Goal: Information Seeking & Learning: Learn about a topic

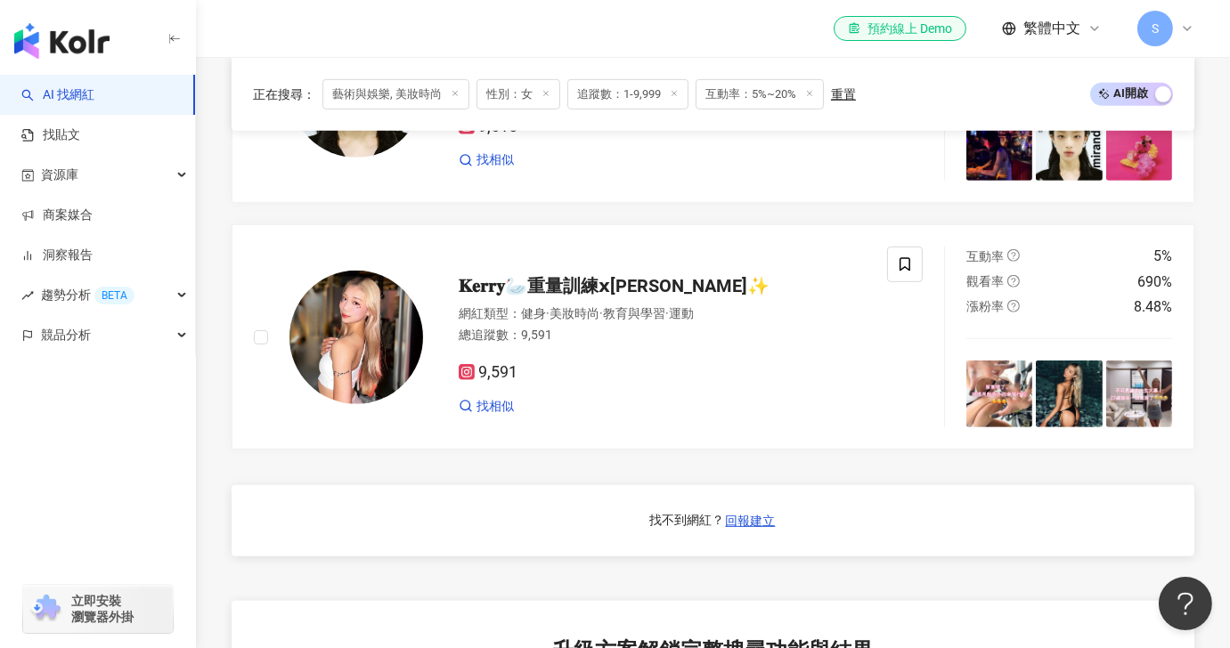
scroll to position [1218, 0]
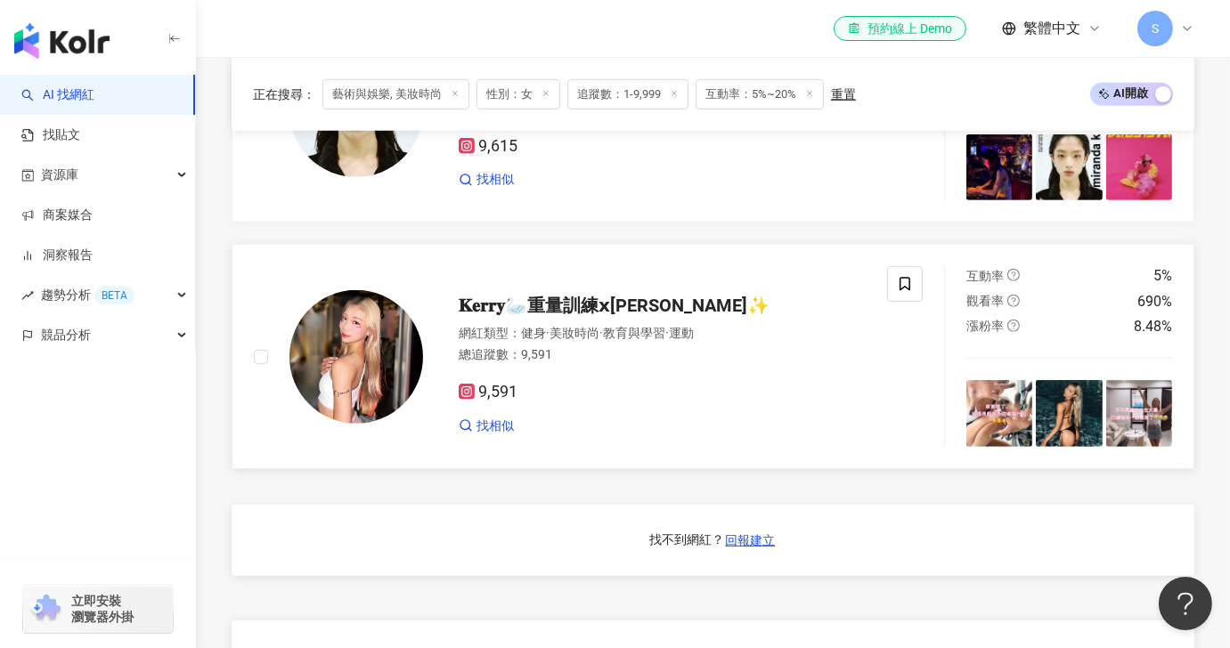
click at [563, 315] on span "𝐊𝐞𝐫𝐫𝐲🦢重量訓練𝘅[PERSON_NAME]✨" at bounding box center [614, 305] width 311 height 21
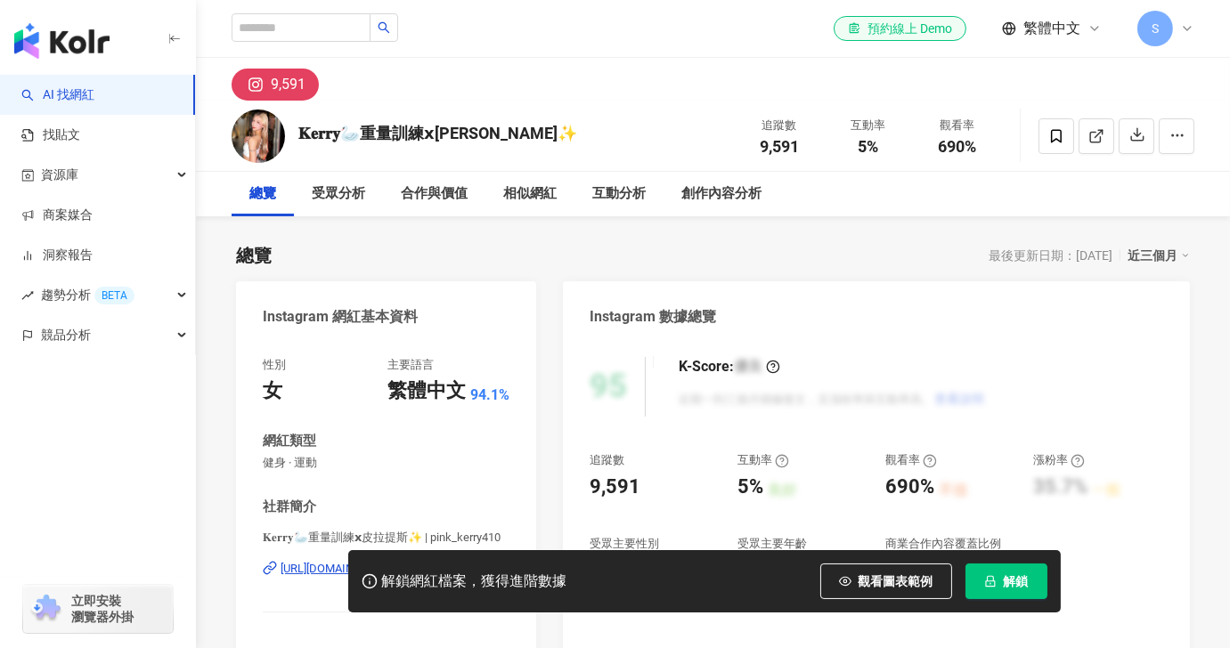
click at [360, 561] on div "https://www.instagram.com/pink_kerry410/" at bounding box center [337, 569] width 112 height 16
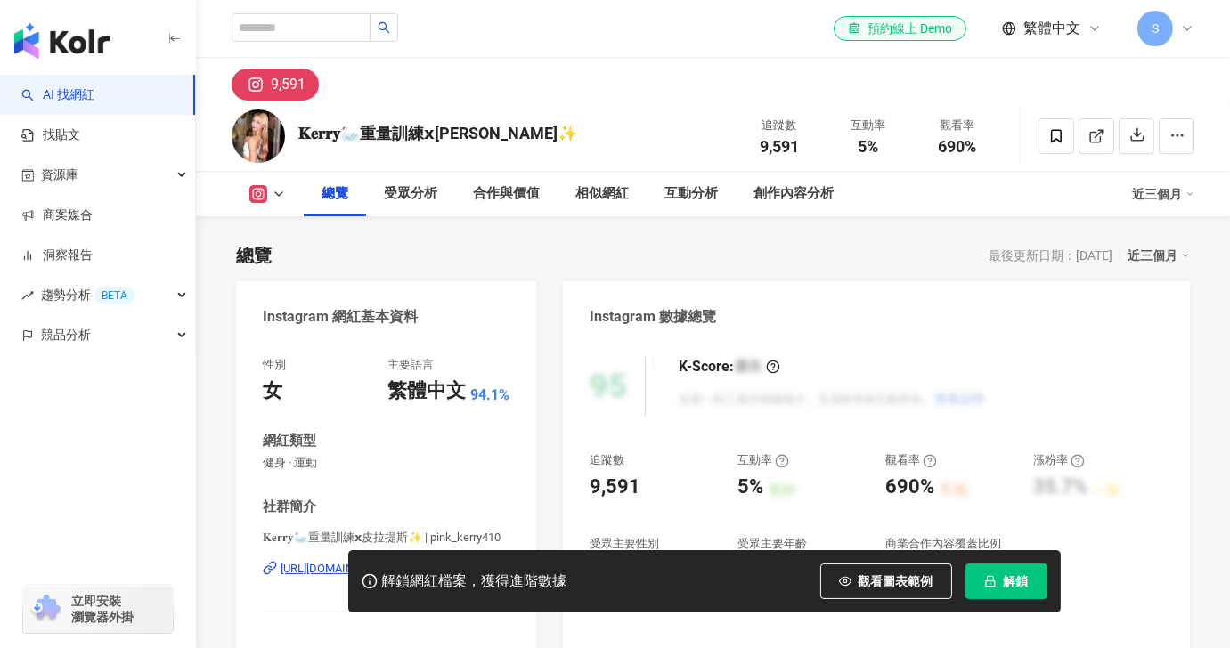
scroll to position [178, 0]
